Goal: Entertainment & Leisure: Consume media (video, audio)

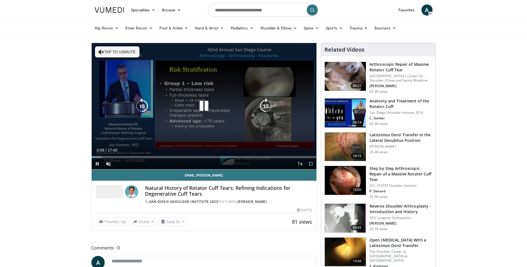
click at [244, 91] on div "10 seconds Tap to unmute" at bounding box center [204, 106] width 225 height 126
click at [179, 112] on div "10 seconds Tap to unmute" at bounding box center [204, 106] width 225 height 126
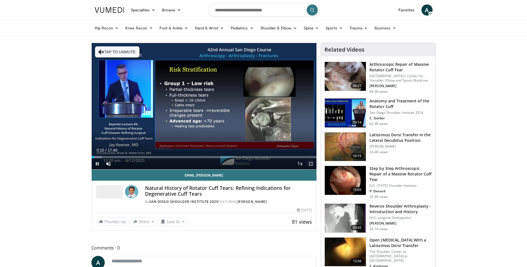
click at [307, 162] on span "Video Player" at bounding box center [310, 163] width 11 height 11
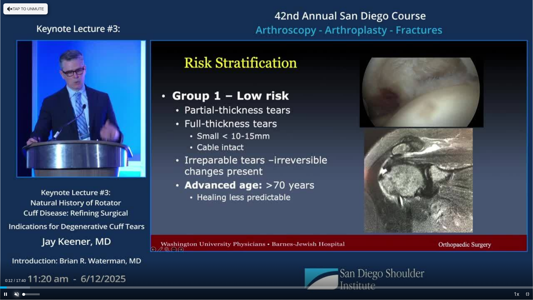
click at [16, 267] on span "Video Player" at bounding box center [16, 293] width 11 height 11
drag, startPoint x: 31, startPoint y: 294, endPoint x: 41, endPoint y: 298, distance: 11.1
click at [41, 267] on div "Mute 100%" at bounding box center [30, 293] width 39 height 11
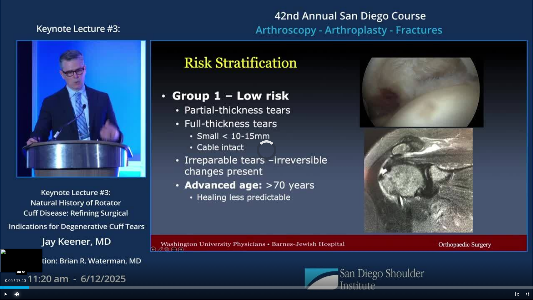
click at [3, 267] on div "Progress Bar" at bounding box center [3, 287] width 1 height 2
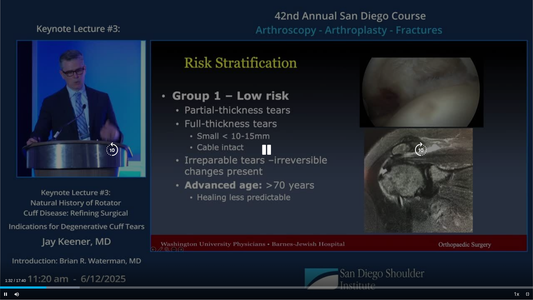
click at [282, 157] on div "10 seconds Tap to unmute" at bounding box center [266, 150] width 533 height 300
